Goal: Task Accomplishment & Management: Use online tool/utility

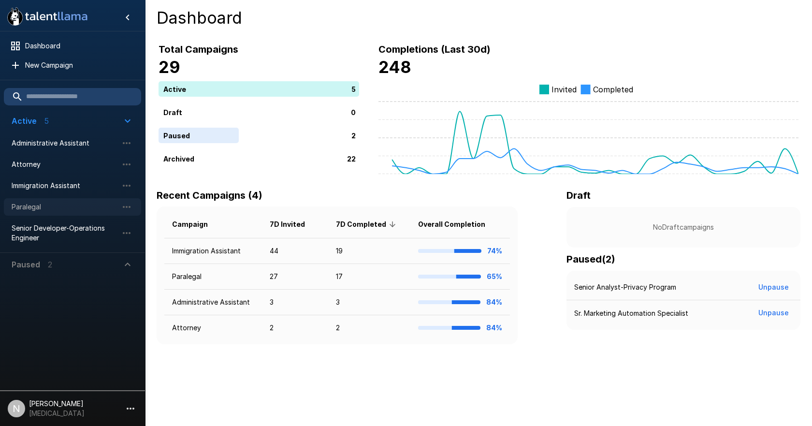
click at [33, 206] on span "Paralegal" at bounding box center [65, 207] width 106 height 10
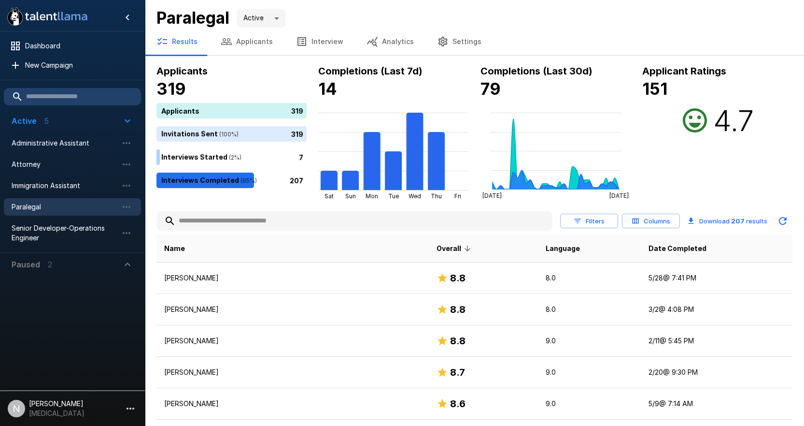
click at [253, 221] on input "text" at bounding box center [355, 220] width 396 height 17
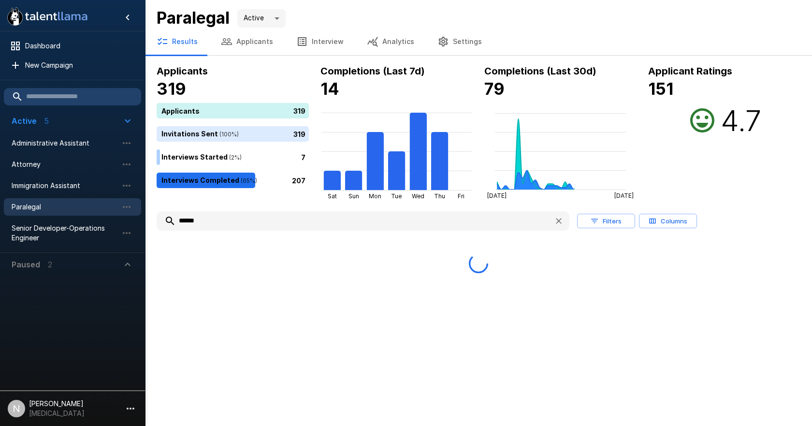
type input "******"
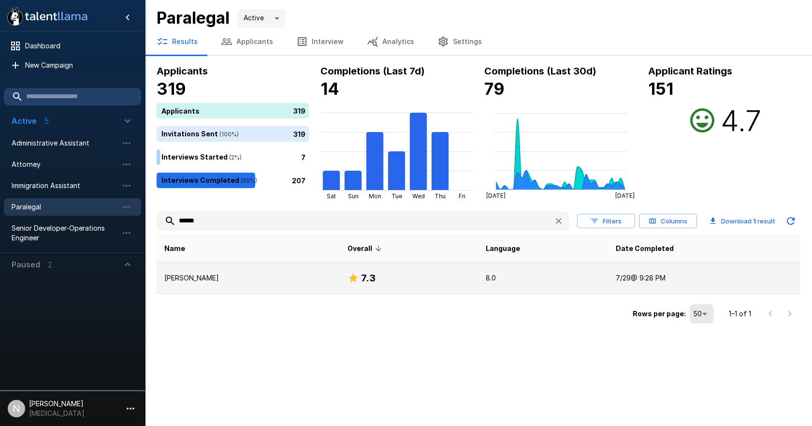
click at [218, 277] on p "[PERSON_NAME]" at bounding box center [248, 278] width 168 height 10
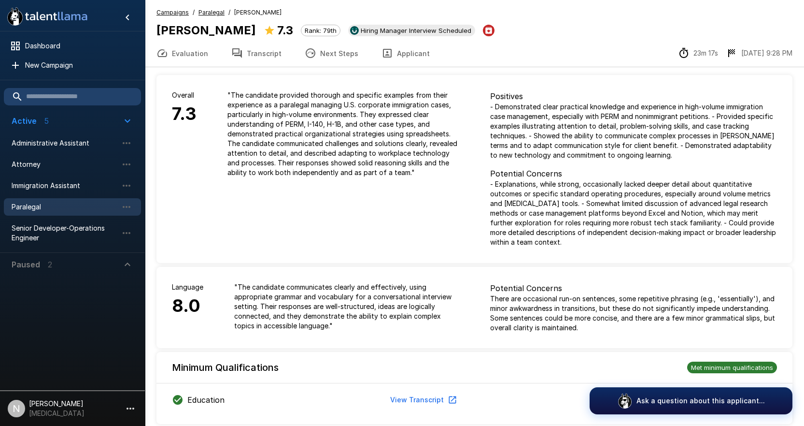
click at [258, 48] on button "Transcript" at bounding box center [256, 53] width 73 height 27
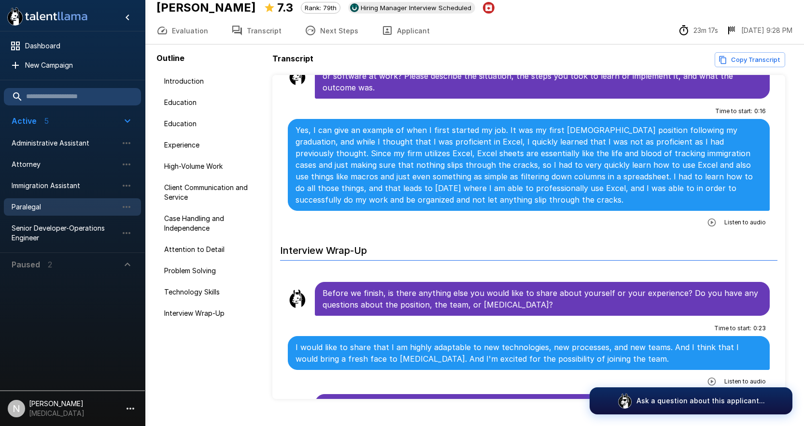
scroll to position [42, 0]
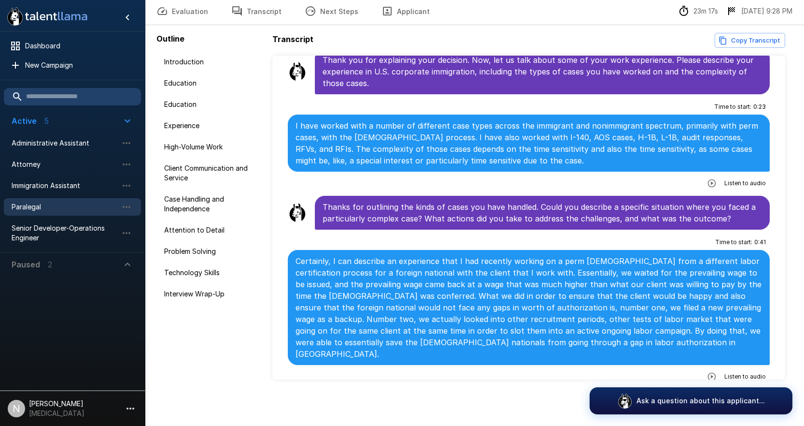
scroll to position [465, 0]
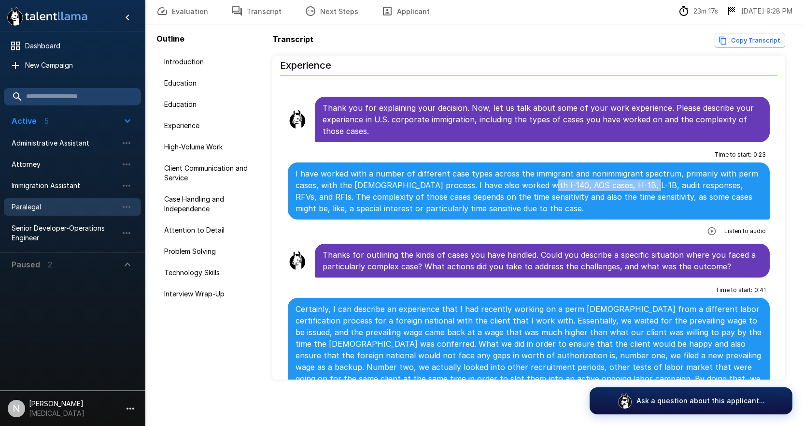
drag, startPoint x: 530, startPoint y: 173, endPoint x: 634, endPoint y: 177, distance: 104.4
click at [634, 177] on p "I have worked with a number of different case types across the immigrant and no…" at bounding box center [529, 191] width 467 height 46
click at [541, 177] on p "I have worked with a number of different case types across the immigrant and no…" at bounding box center [529, 191] width 467 height 46
drag, startPoint x: 530, startPoint y: 176, endPoint x: 633, endPoint y: 172, distance: 103.5
click at [633, 171] on p "I have worked with a number of different case types across the immigrant and no…" at bounding box center [529, 191] width 467 height 46
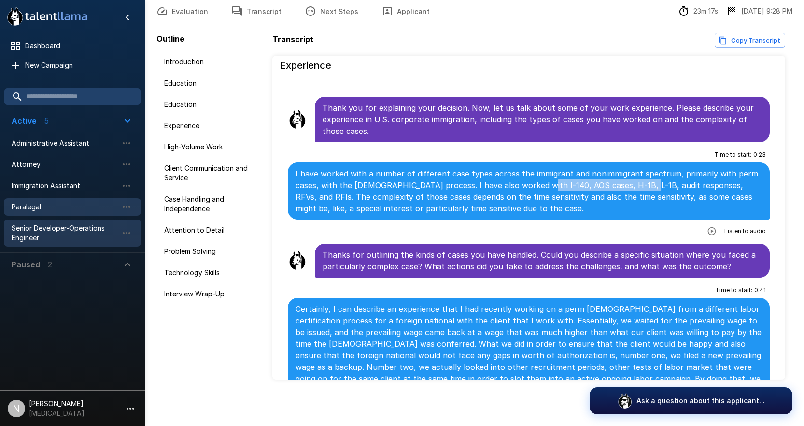
copy p "I-140, AOS cases, H-1B, L-1B"
